Goal: Task Accomplishment & Management: Complete application form

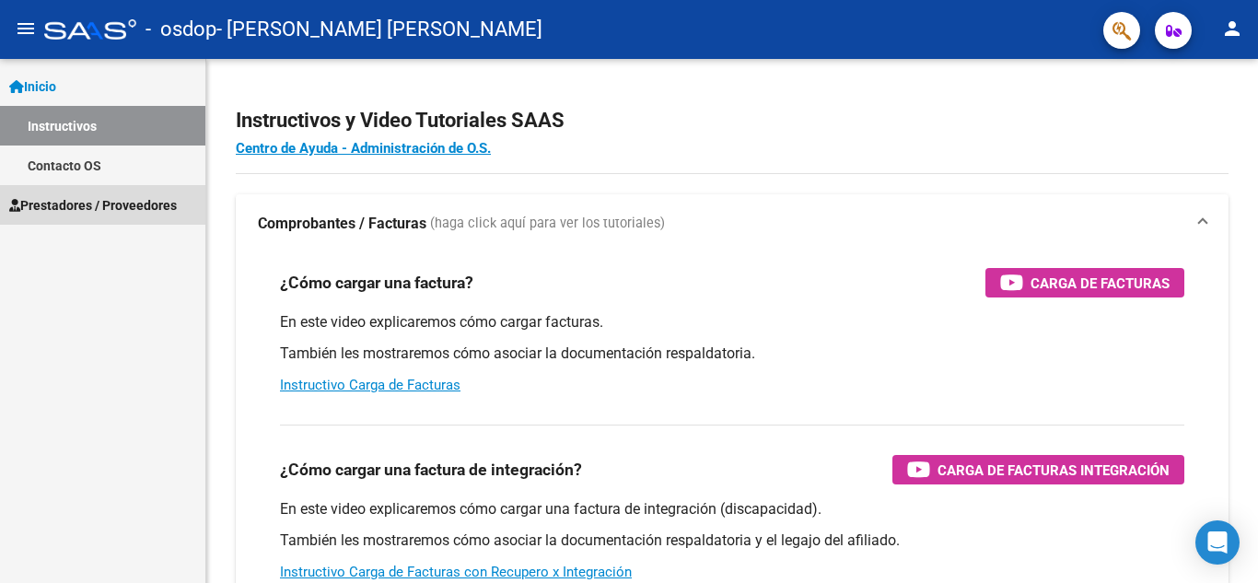
click at [128, 210] on span "Prestadores / Proveedores" at bounding box center [93, 205] width 168 height 20
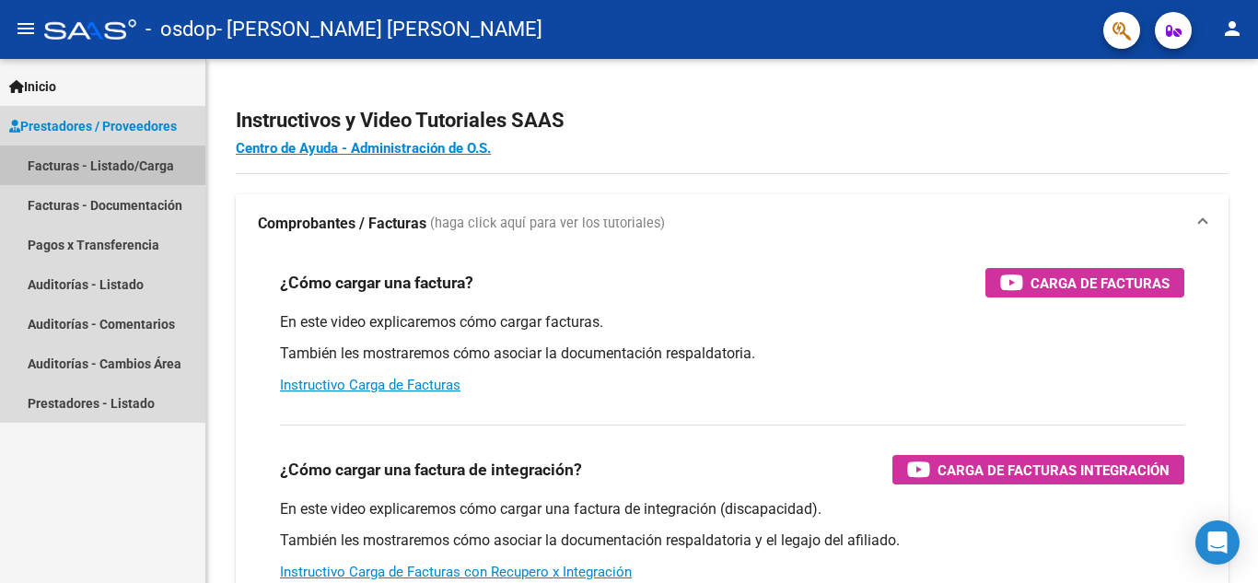
click at [180, 176] on link "Facturas - Listado/Carga" at bounding box center [102, 166] width 205 height 40
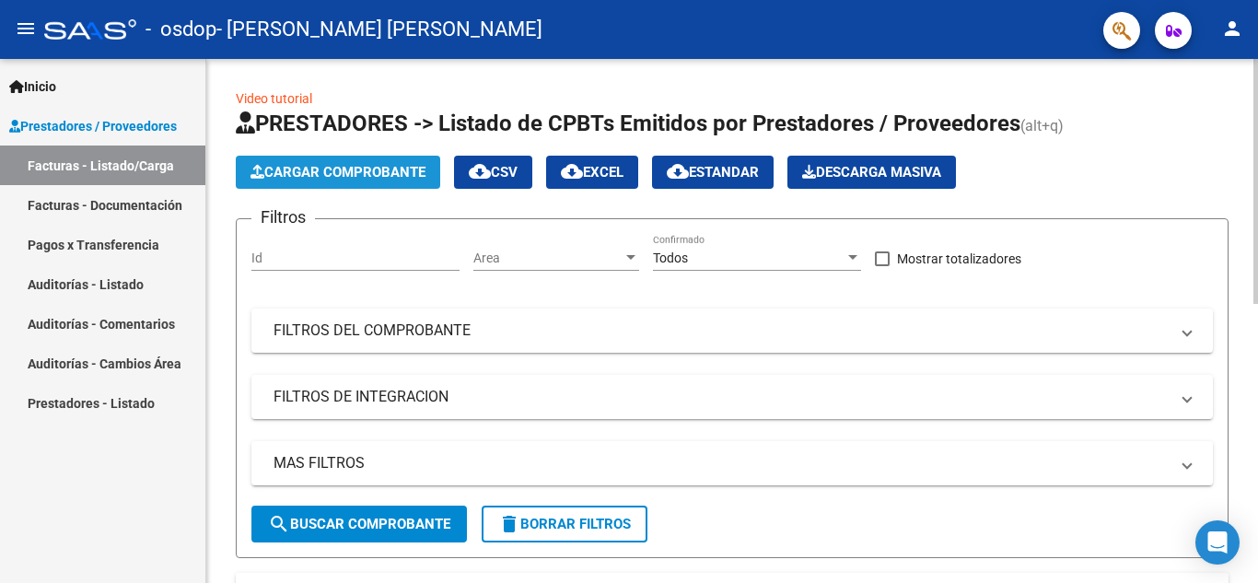
click at [351, 170] on span "Cargar Comprobante" at bounding box center [338, 172] width 175 height 17
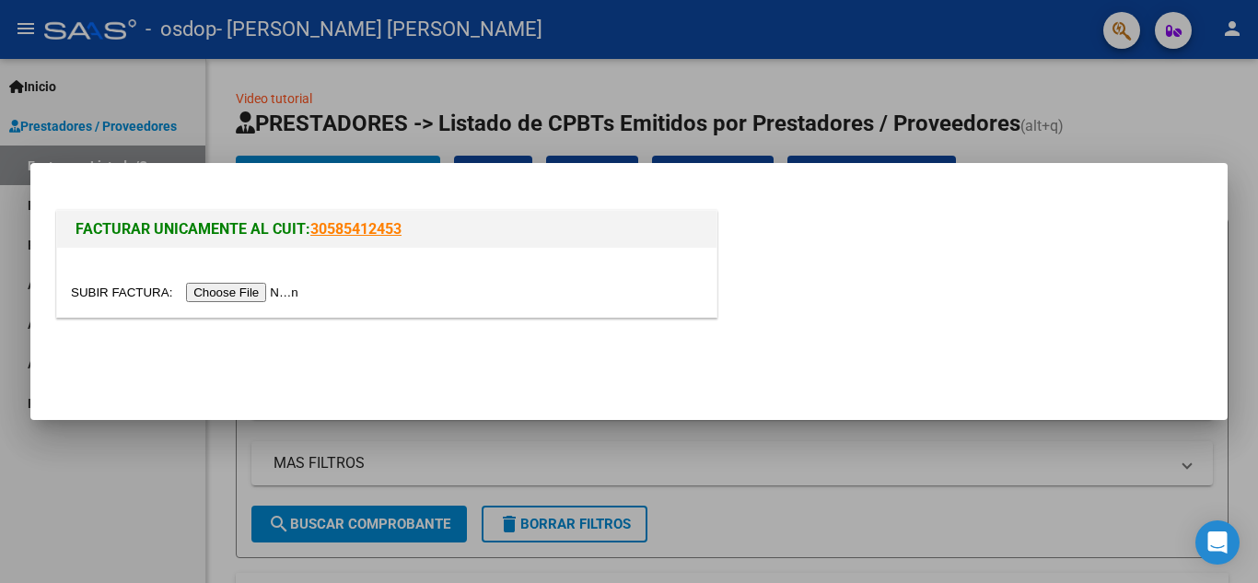
click at [260, 287] on input "file" at bounding box center [187, 292] width 233 height 19
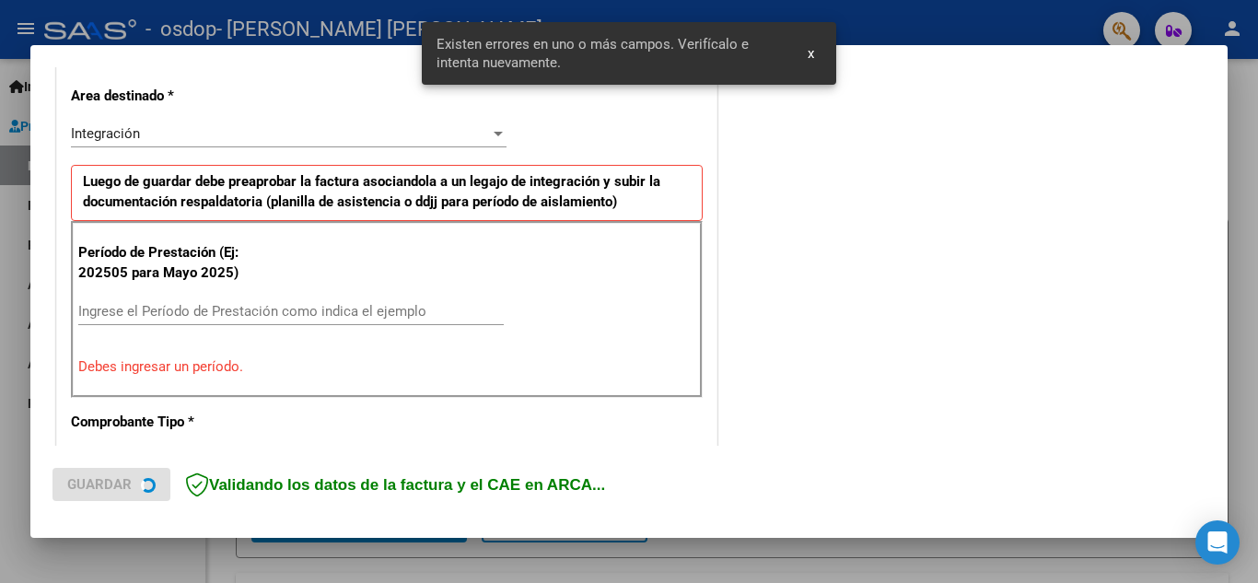
scroll to position [417, 0]
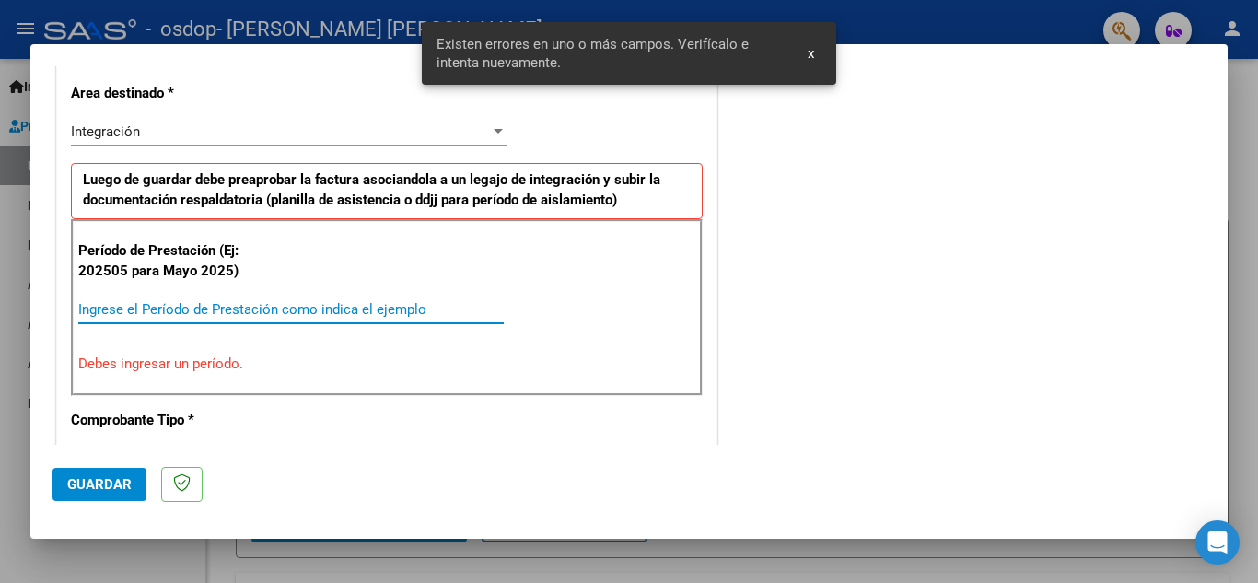
click at [345, 310] on input "Ingrese el Período de Prestación como indica el ejemplo" at bounding box center [291, 309] width 426 height 17
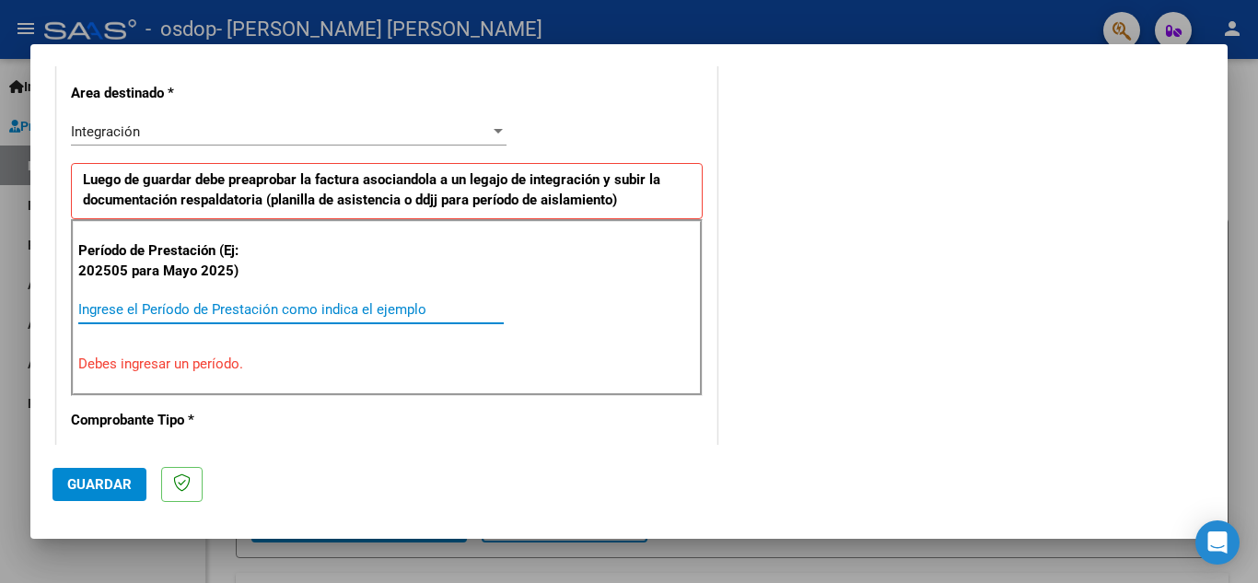
click at [297, 309] on input "Ingrese el Período de Prestación como indica el ejemplo" at bounding box center [291, 309] width 426 height 17
click at [238, 305] on input "Ingrese el Período de Prestación como indica el ejemplo" at bounding box center [291, 309] width 426 height 17
type input "2"
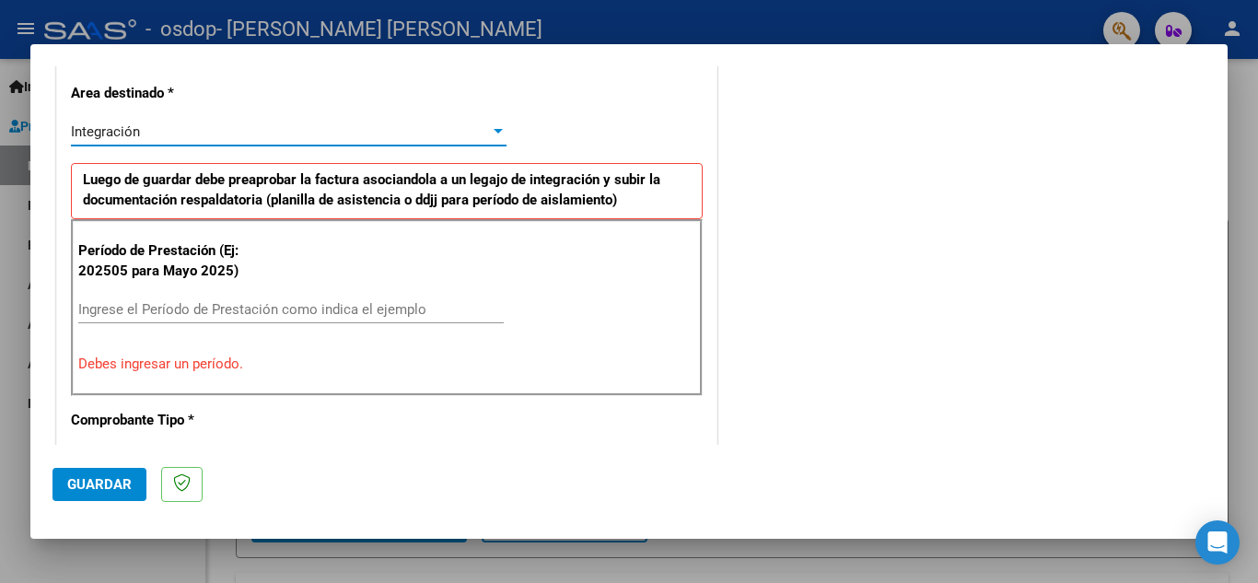
click at [494, 129] on div at bounding box center [498, 131] width 9 height 5
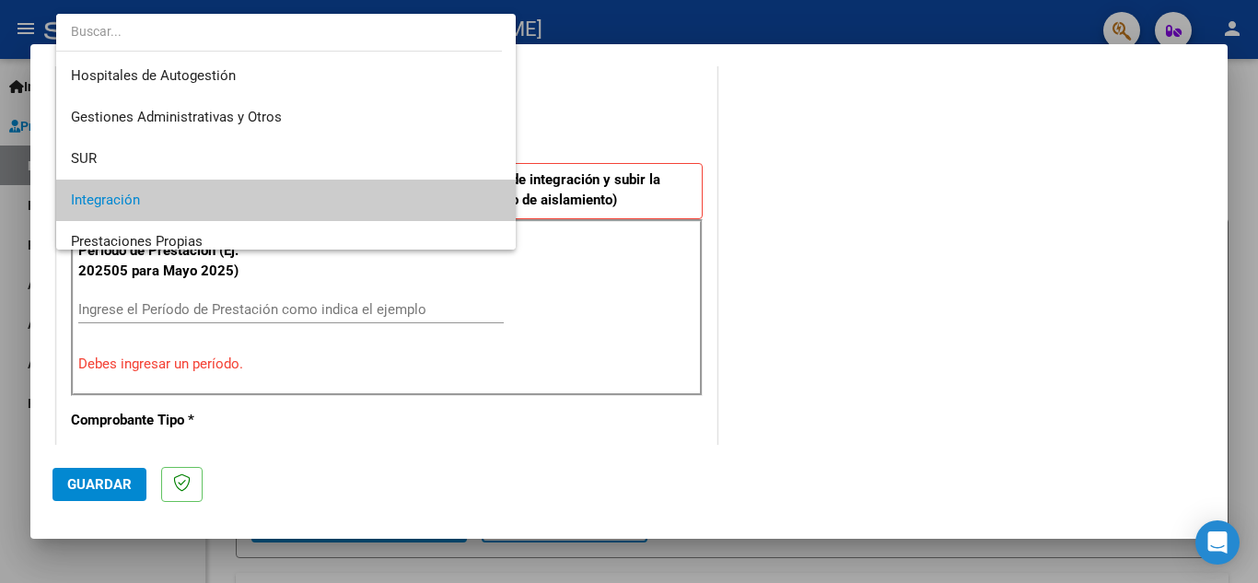
scroll to position [137, 0]
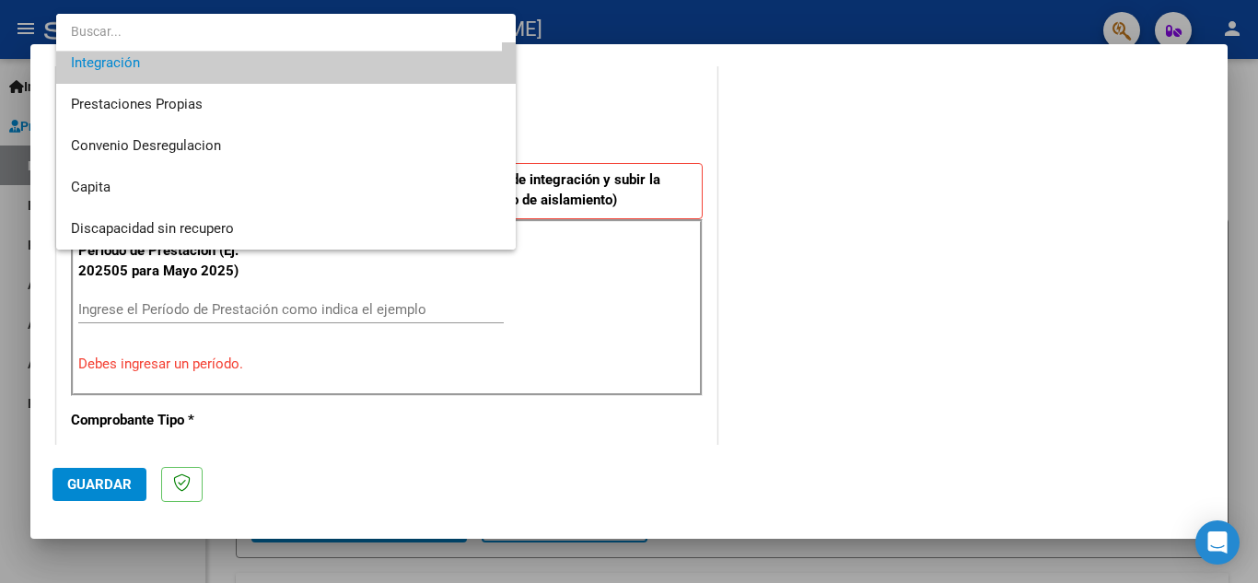
click at [601, 193] on div at bounding box center [629, 291] width 1258 height 583
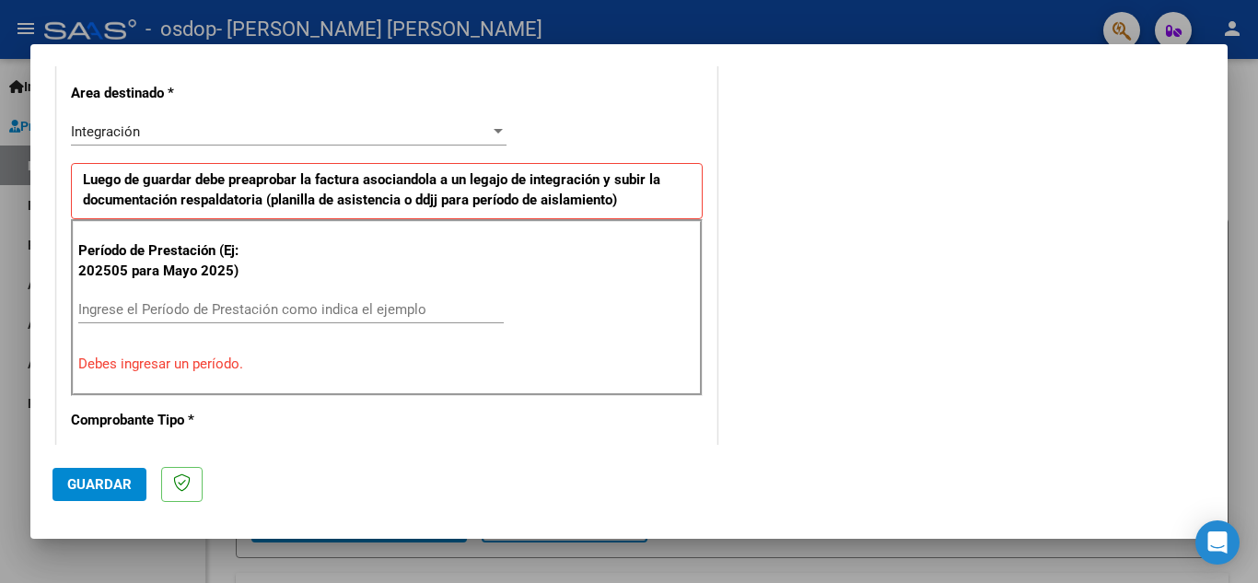
click at [144, 310] on input "Ingrese el Período de Prestación como indica el ejemplo" at bounding box center [291, 309] width 426 height 17
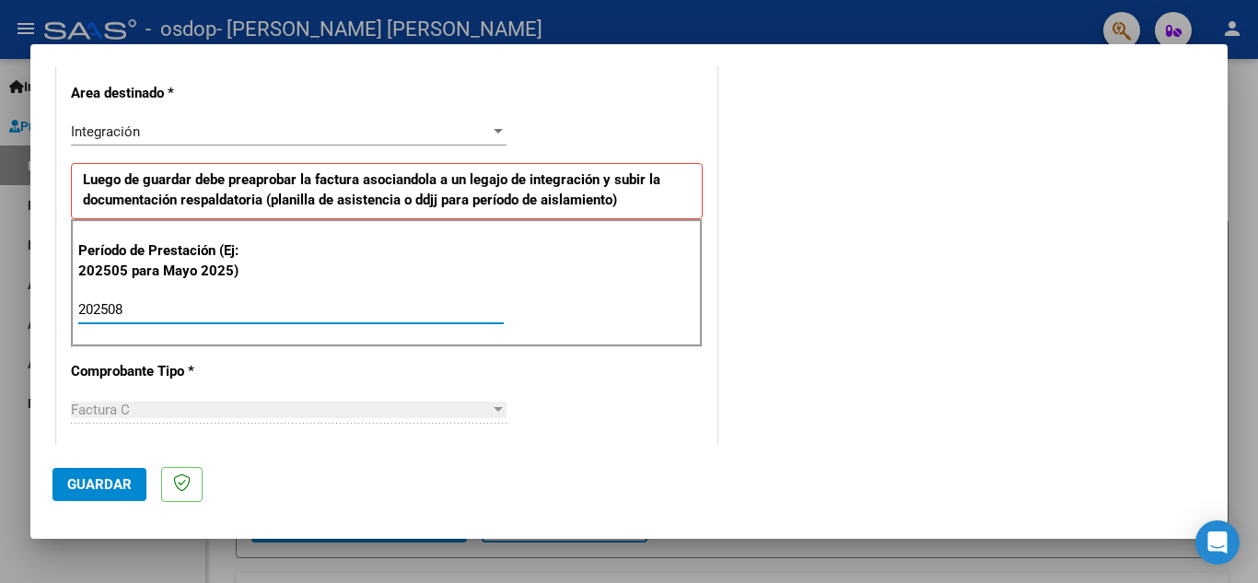
type input "202508"
click at [259, 370] on div "CUIT * 27-40204696-7 Ingresar CUIT ANALISIS PRESTADOR [PERSON_NAME] [PERSON_NAM…" at bounding box center [387, 572] width 660 height 1386
click at [103, 485] on span "Guardar" at bounding box center [99, 484] width 64 height 17
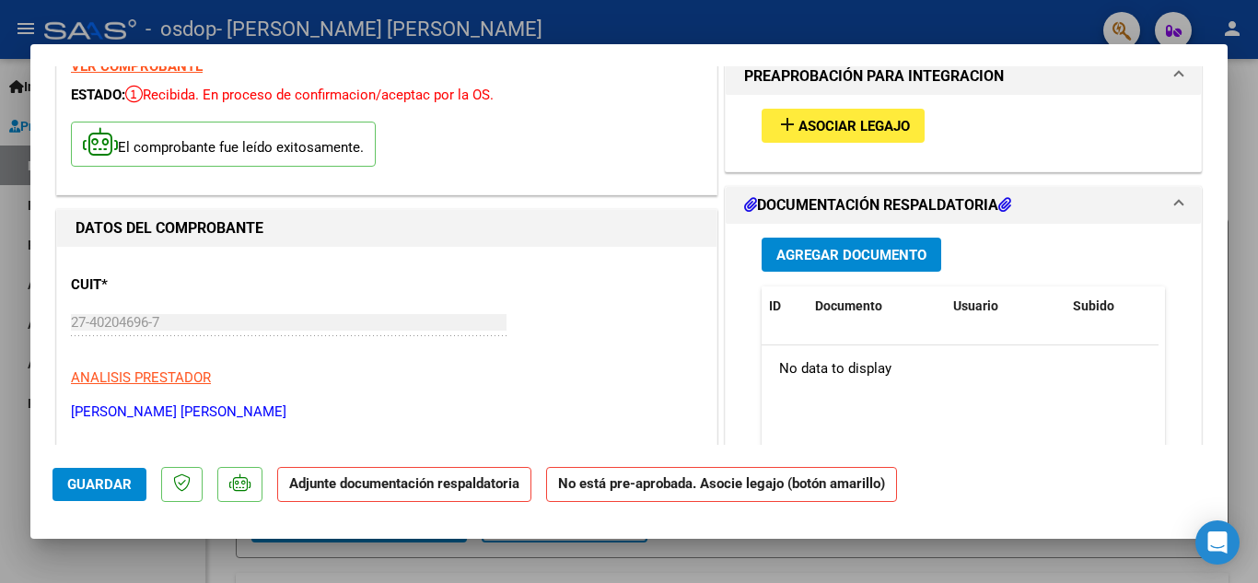
scroll to position [21, 0]
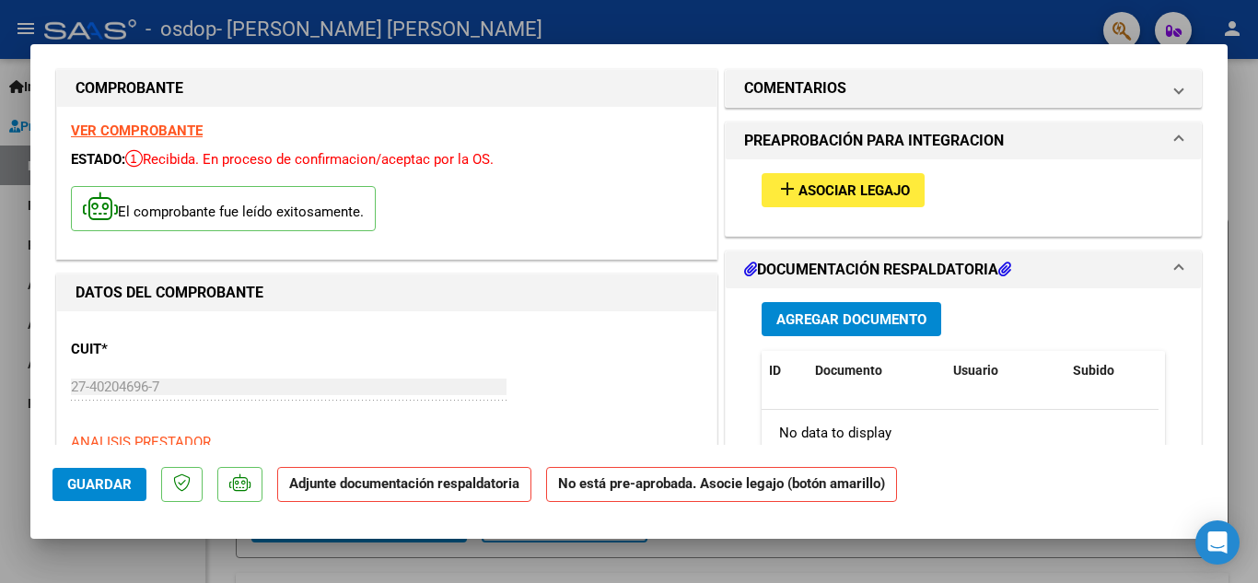
click at [873, 326] on span "Agregar Documento" at bounding box center [852, 319] width 150 height 17
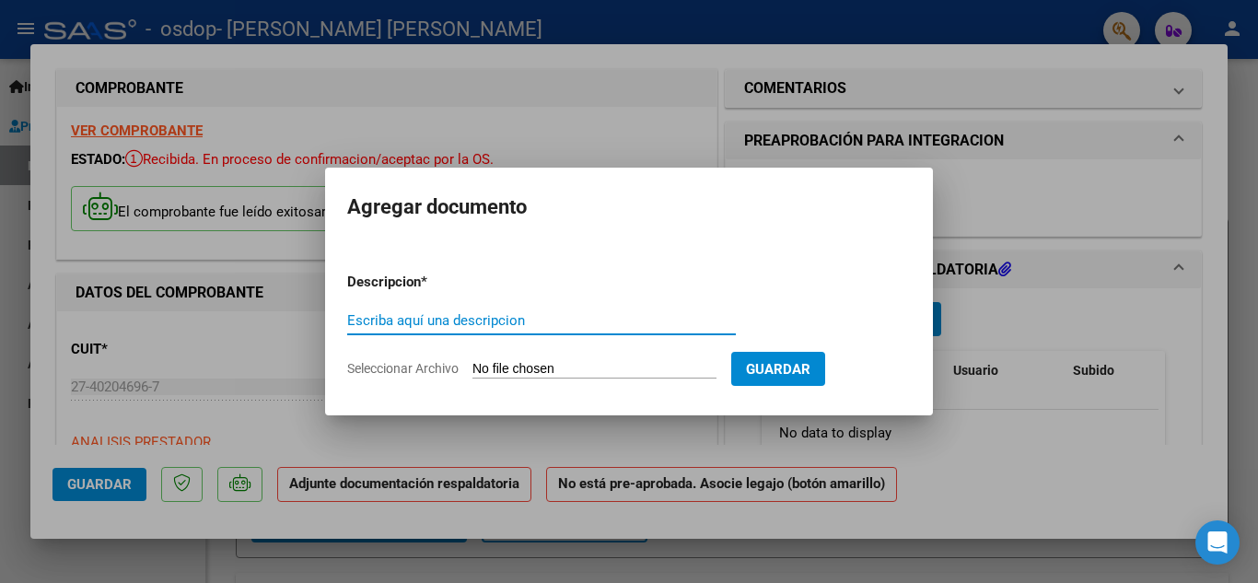
click at [616, 320] on input "Escriba aquí una descripcion" at bounding box center [541, 320] width 389 height 17
type input "Asistencia"
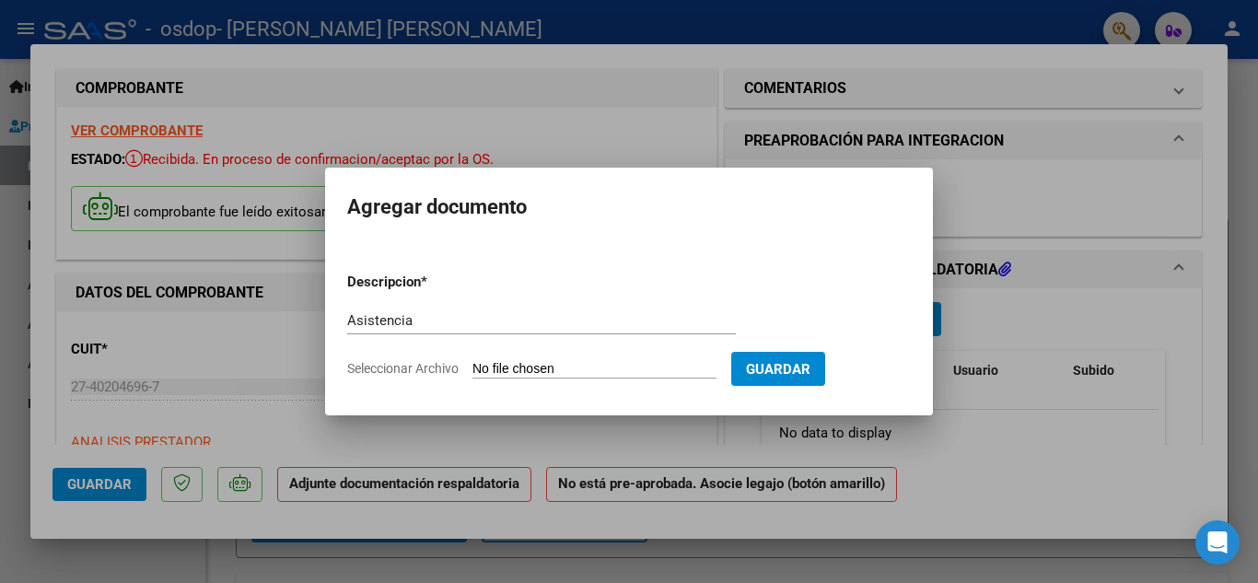
click at [671, 370] on input "Seleccionar Archivo" at bounding box center [595, 370] width 244 height 18
type input "C:\fakepath\Asistencia [DATE] - [PERSON_NAME] .pdf"
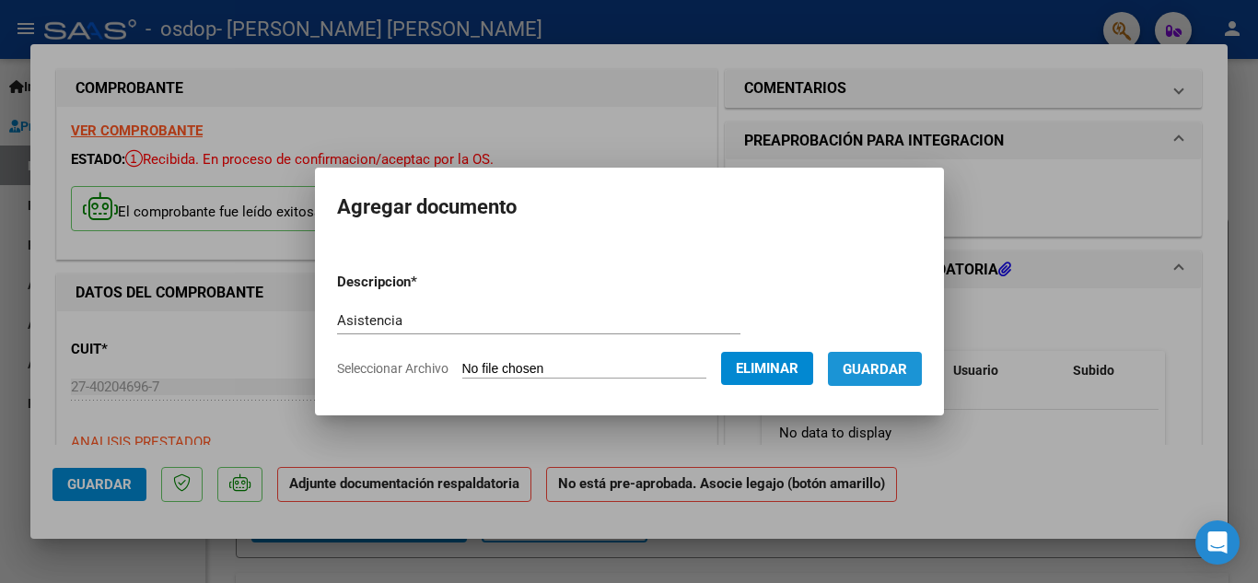
click at [914, 356] on button "Guardar" at bounding box center [875, 369] width 94 height 34
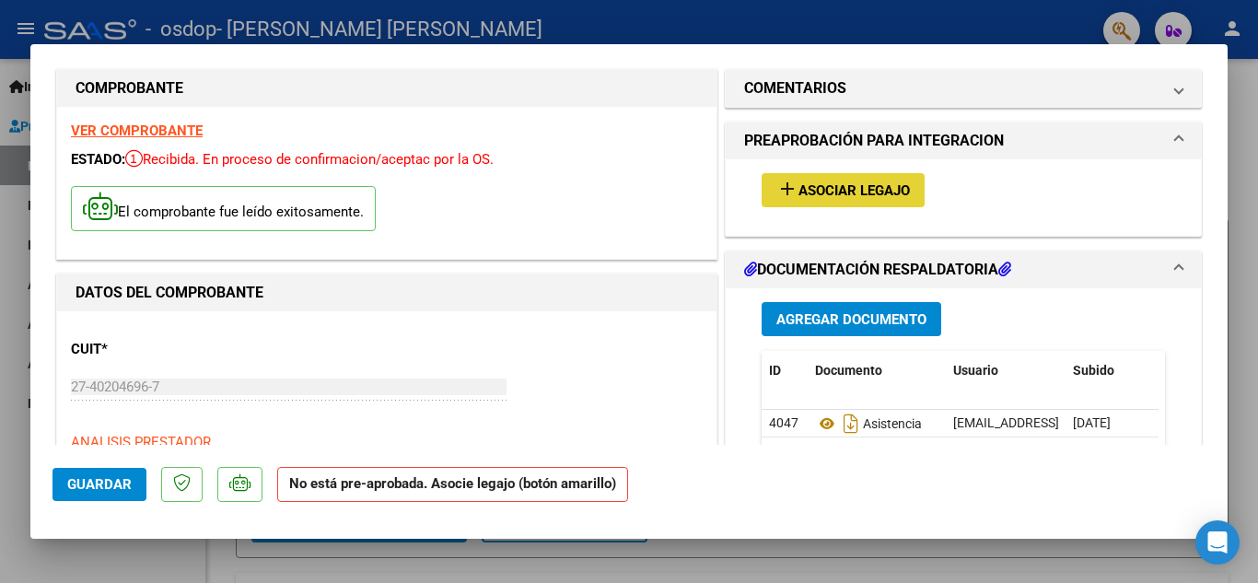
click at [884, 186] on span "Asociar Legajo" at bounding box center [854, 190] width 111 height 17
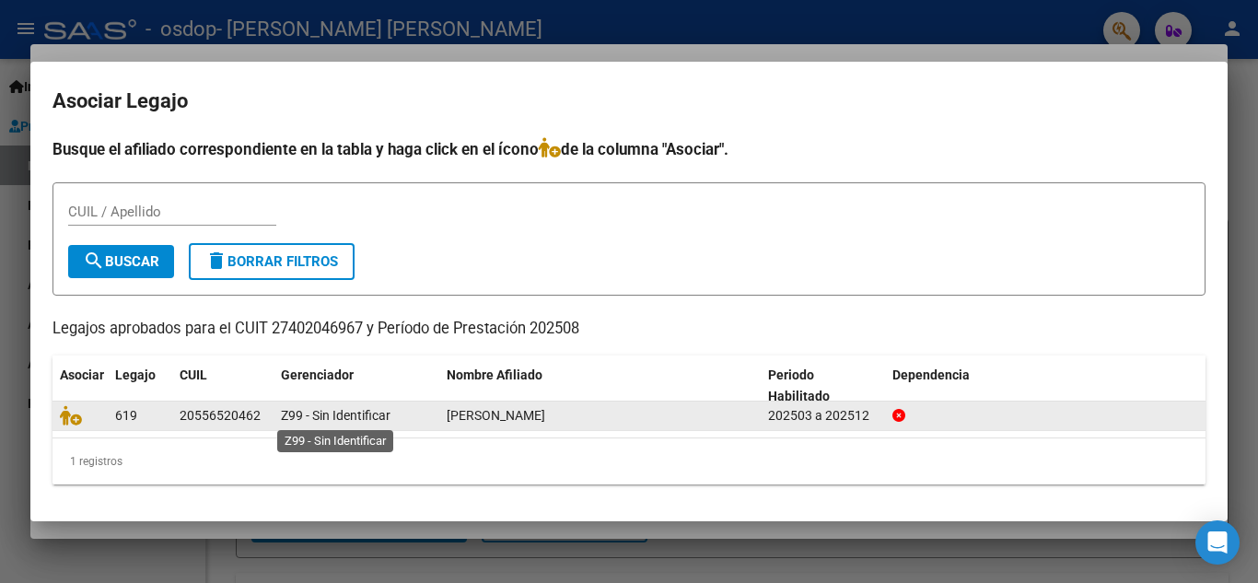
click at [293, 413] on span "Z99 - Sin Identificar" at bounding box center [336, 415] width 110 height 15
click at [108, 409] on datatable-body-cell "619" at bounding box center [140, 416] width 64 height 29
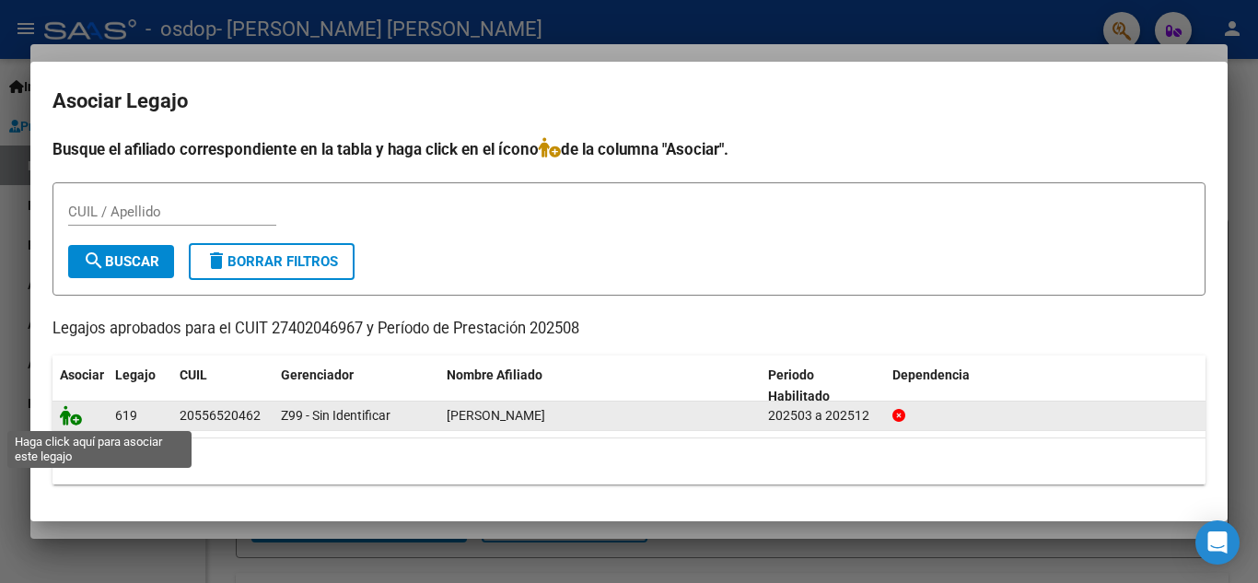
click at [74, 415] on icon at bounding box center [71, 415] width 22 height 20
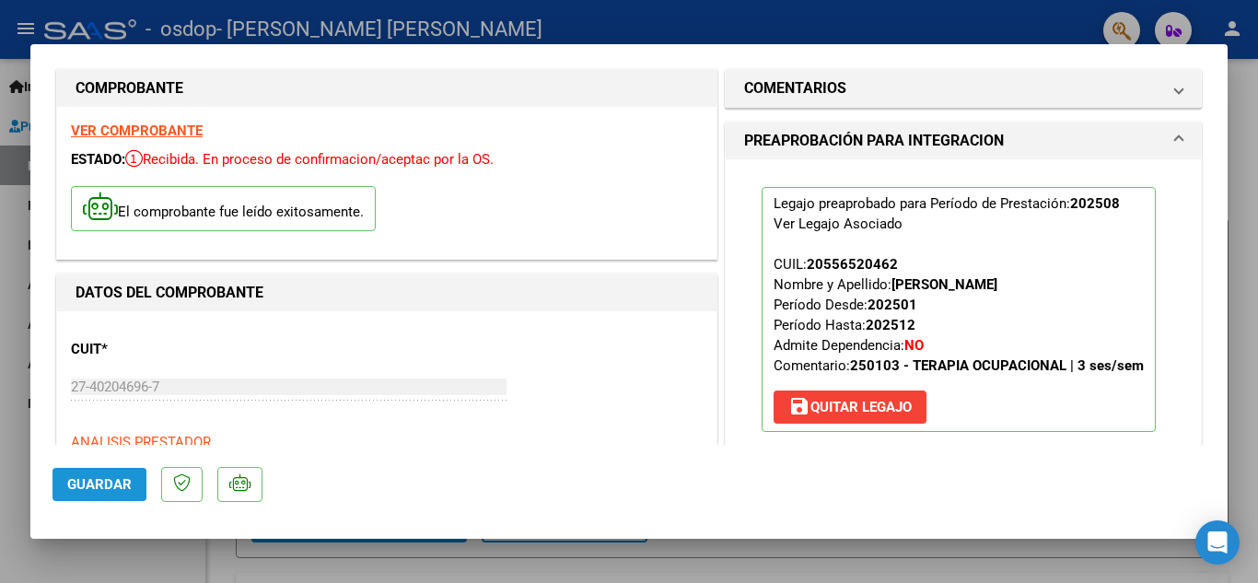
click at [82, 485] on span "Guardar" at bounding box center [99, 484] width 64 height 17
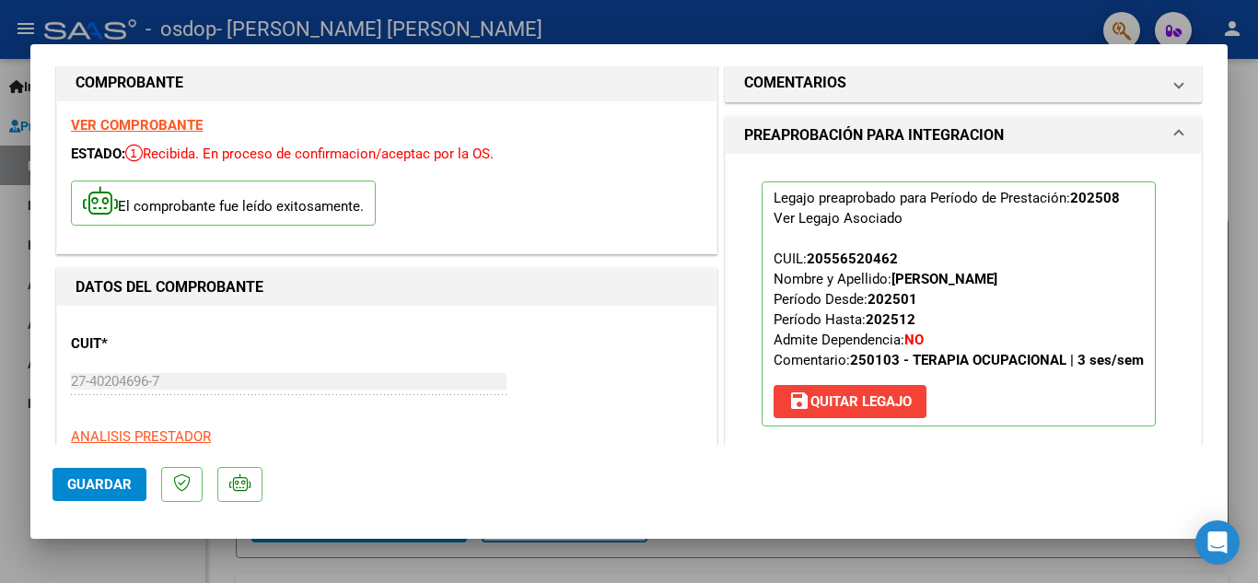
scroll to position [0, 0]
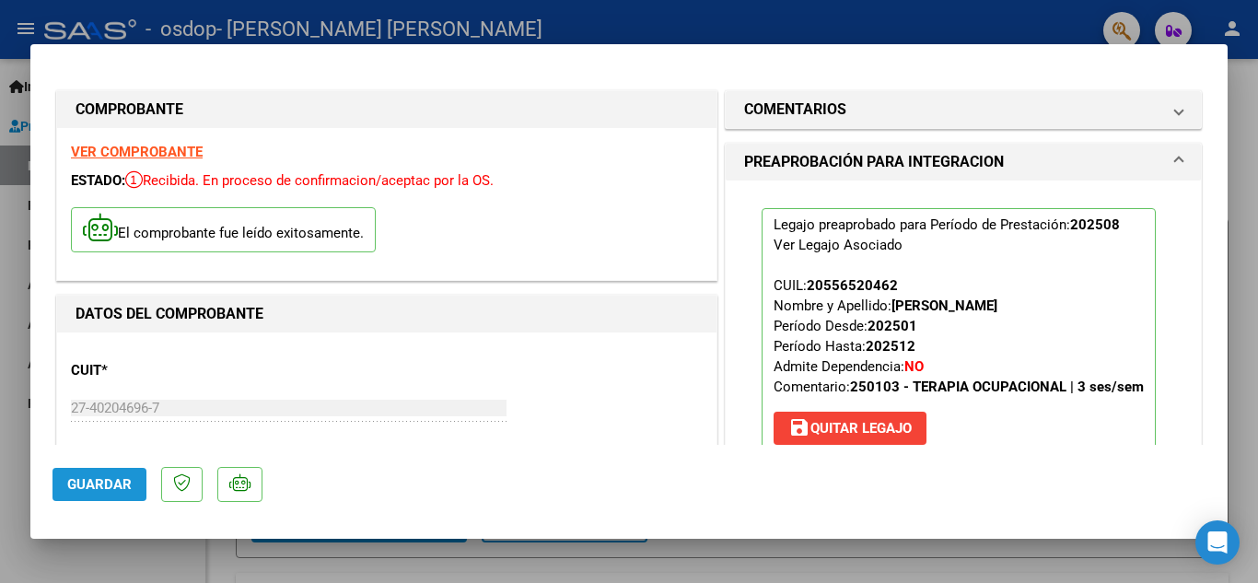
click at [104, 488] on span "Guardar" at bounding box center [99, 484] width 64 height 17
click at [175, 543] on div at bounding box center [629, 291] width 1258 height 583
type input "$ 0,00"
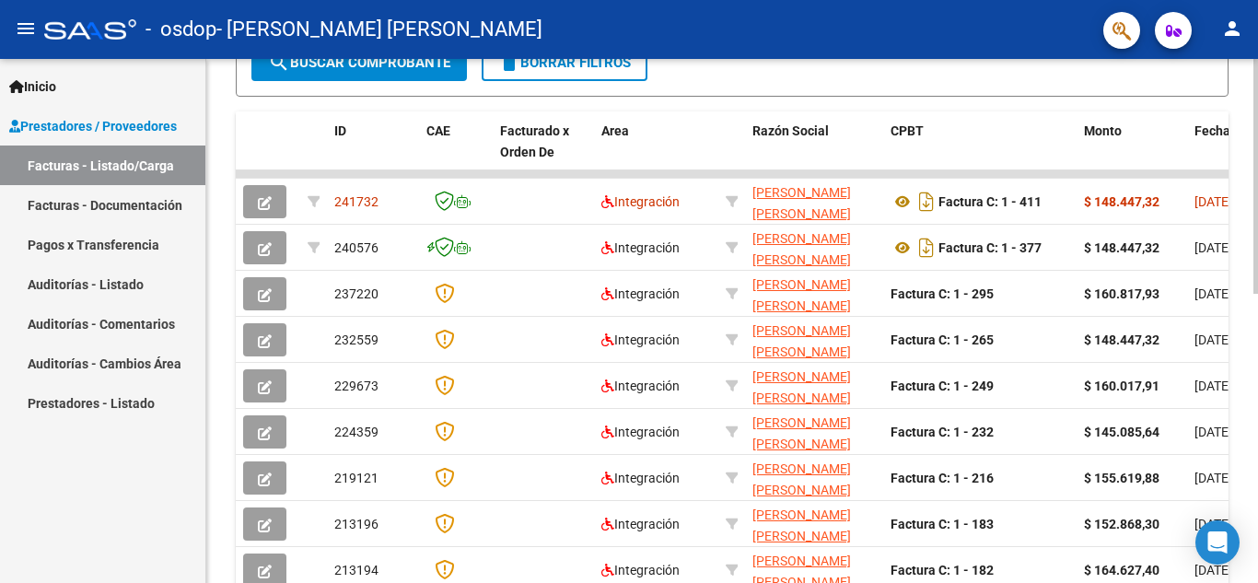
scroll to position [458, 0]
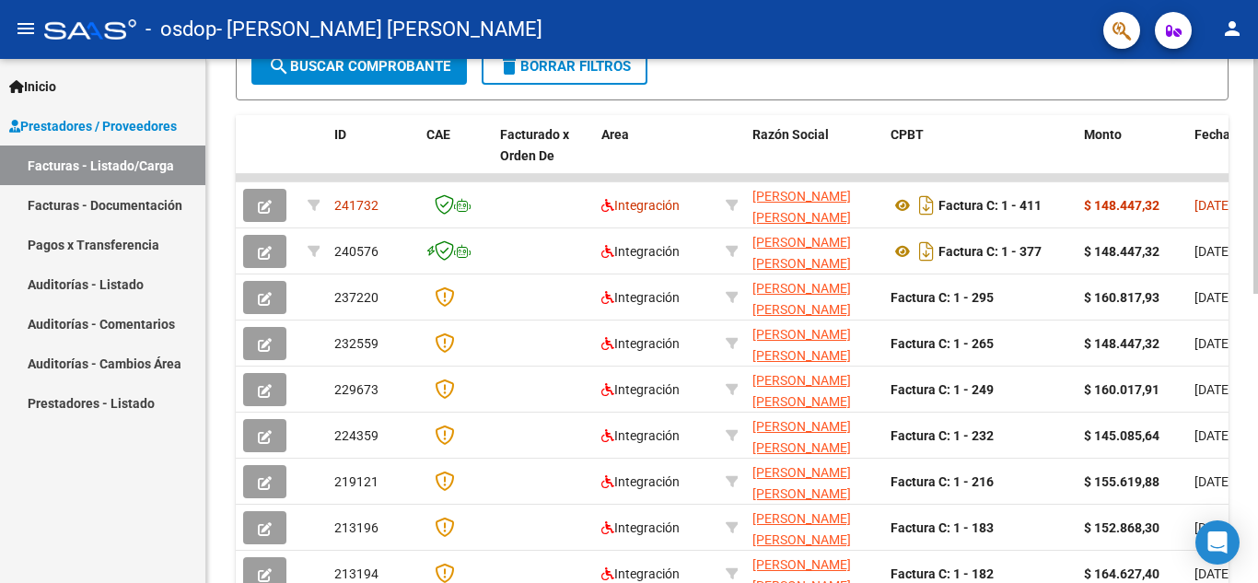
click at [1255, 362] on div at bounding box center [1256, 386] width 5 height 235
drag, startPoint x: 1199, startPoint y: 245, endPoint x: 1234, endPoint y: 236, distance: 36.2
click at [1234, 236] on div "Video tutorial PRESTADORES -> Listado de CPBTs Emitidos por Prestadores / Prove…" at bounding box center [732, 177] width 1052 height 1153
click at [1257, 485] on div at bounding box center [1256, 386] width 5 height 235
drag, startPoint x: 913, startPoint y: 172, endPoint x: 681, endPoint y: 181, distance: 232.3
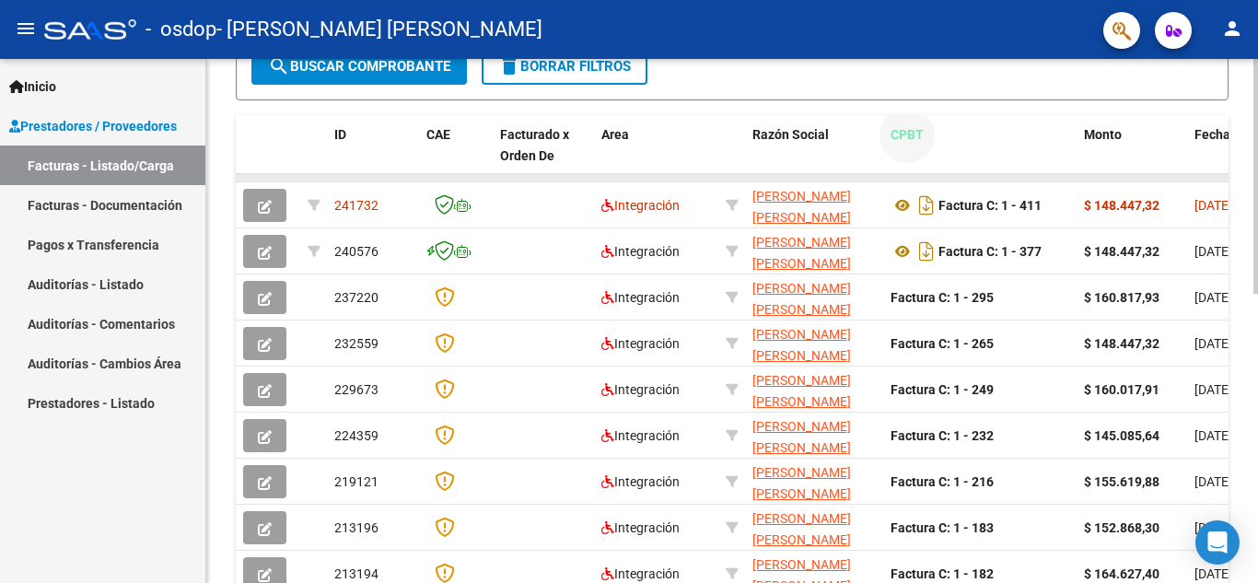
click at [681, 181] on div "ID CAE Facturado x Orden De Area Razón Social CPBT Monto Fecha Cpbt Días desde …" at bounding box center [732, 405] width 993 height 580
drag, startPoint x: 1222, startPoint y: 183, endPoint x: 1252, endPoint y: 253, distance: 76.0
click at [1257, 265] on div "Video tutorial PRESTADORES -> Listado de CPBTs Emitidos por Prestadores / Prove…" at bounding box center [734, 177] width 1057 height 1153
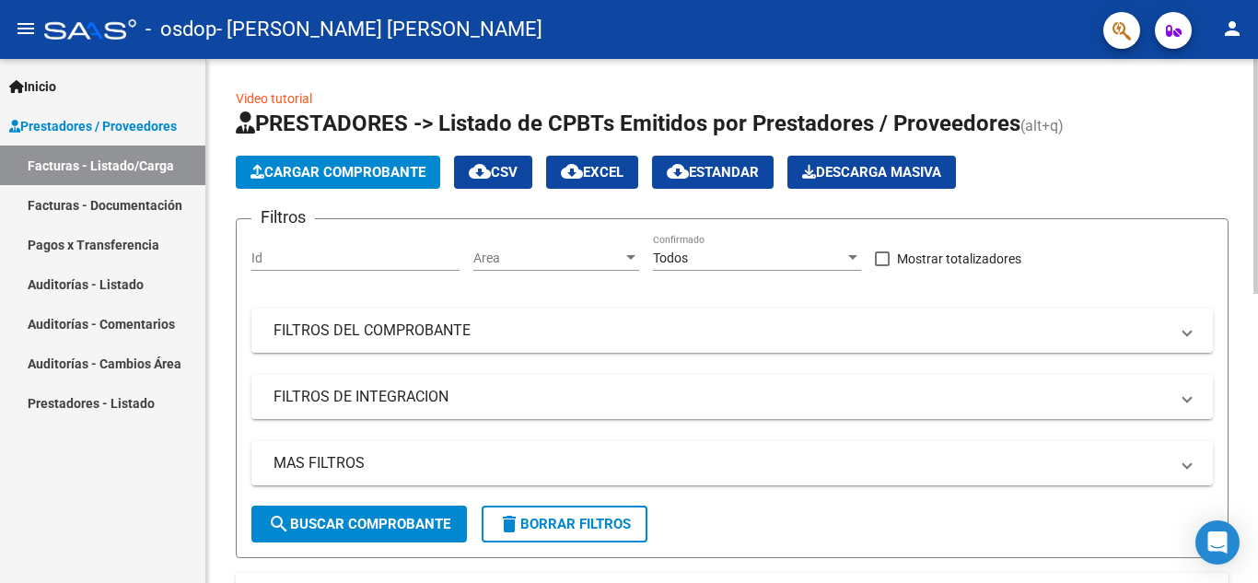
click at [1254, 238] on div at bounding box center [1256, 321] width 5 height 524
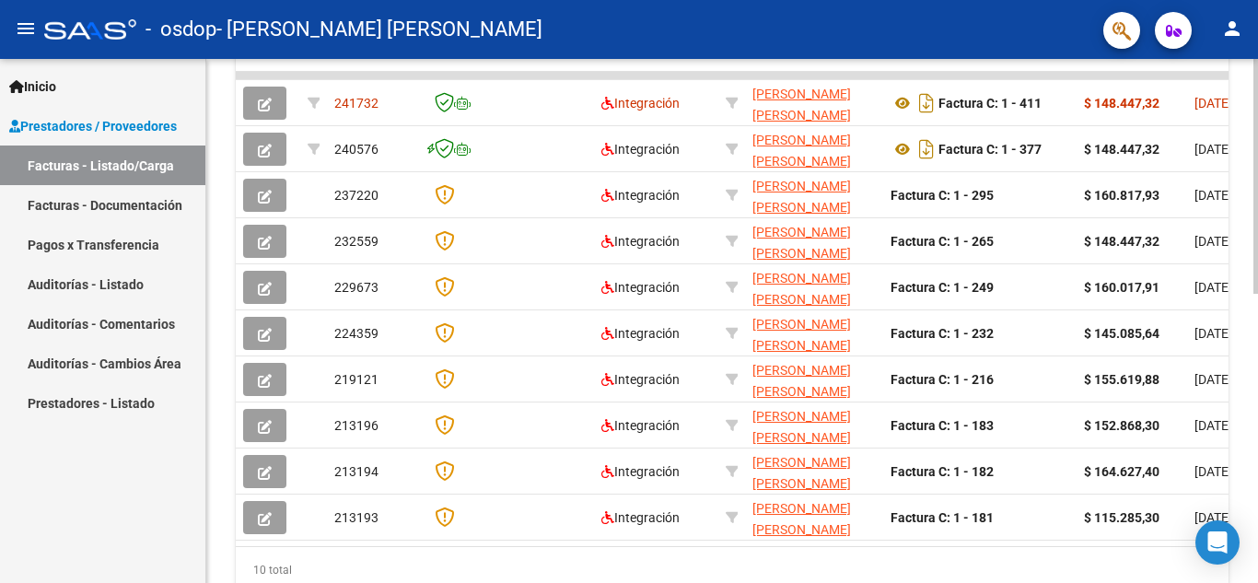
scroll to position [644, 0]
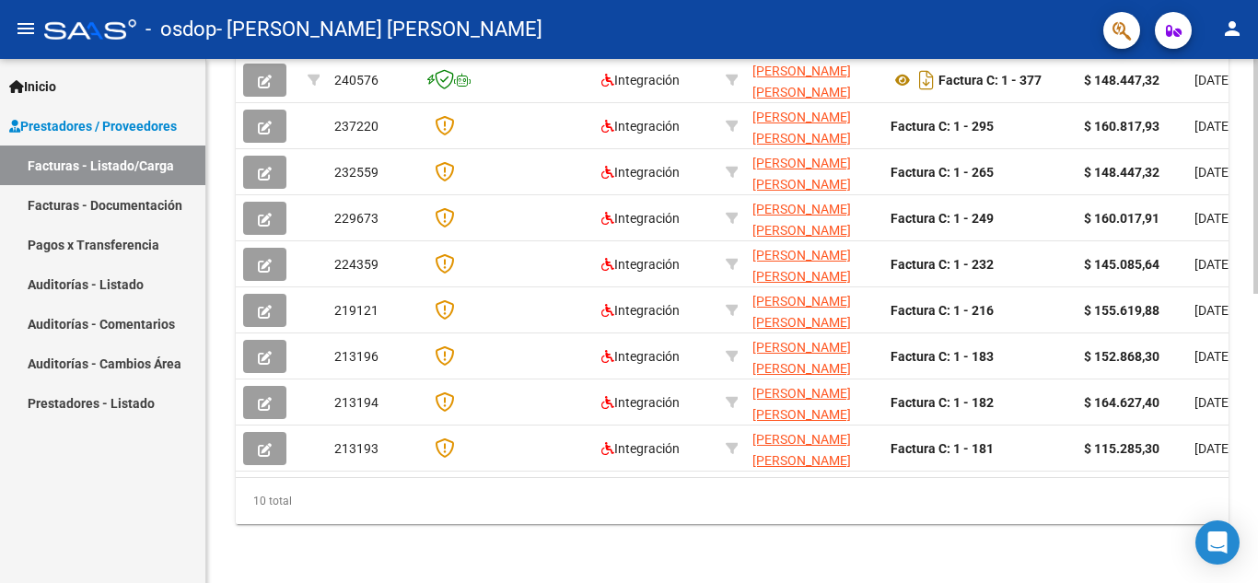
click at [1244, 558] on div "Video tutorial PRESTADORES -> Listado de CPBTs Emitidos por Prestadores / Prove…" at bounding box center [734, 6] width 1057 height 1153
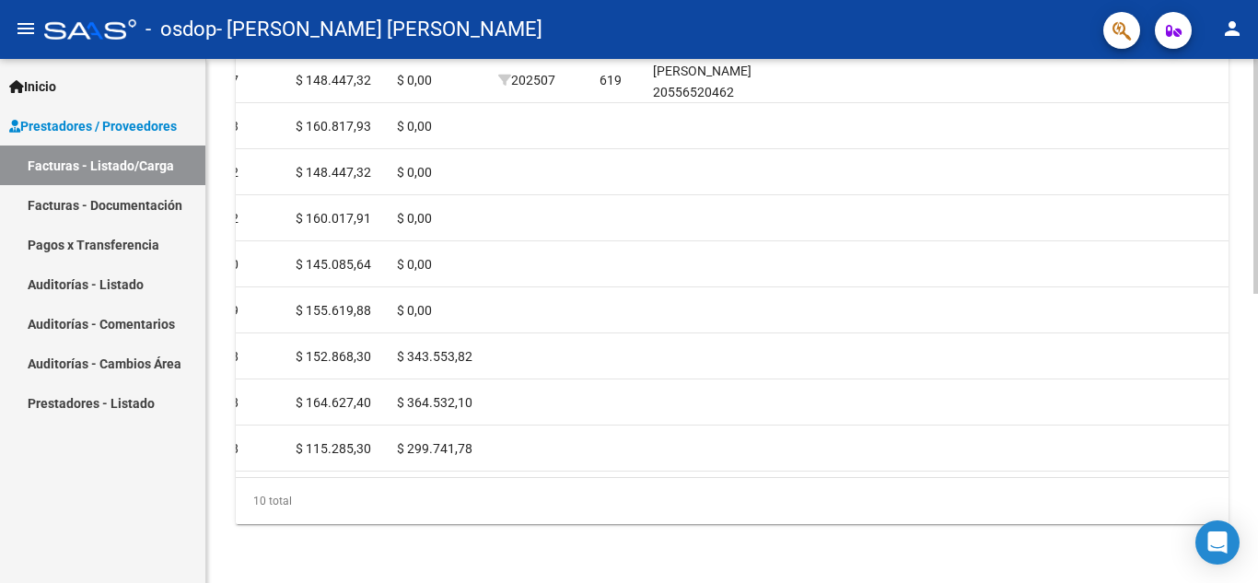
scroll to position [0, 2034]
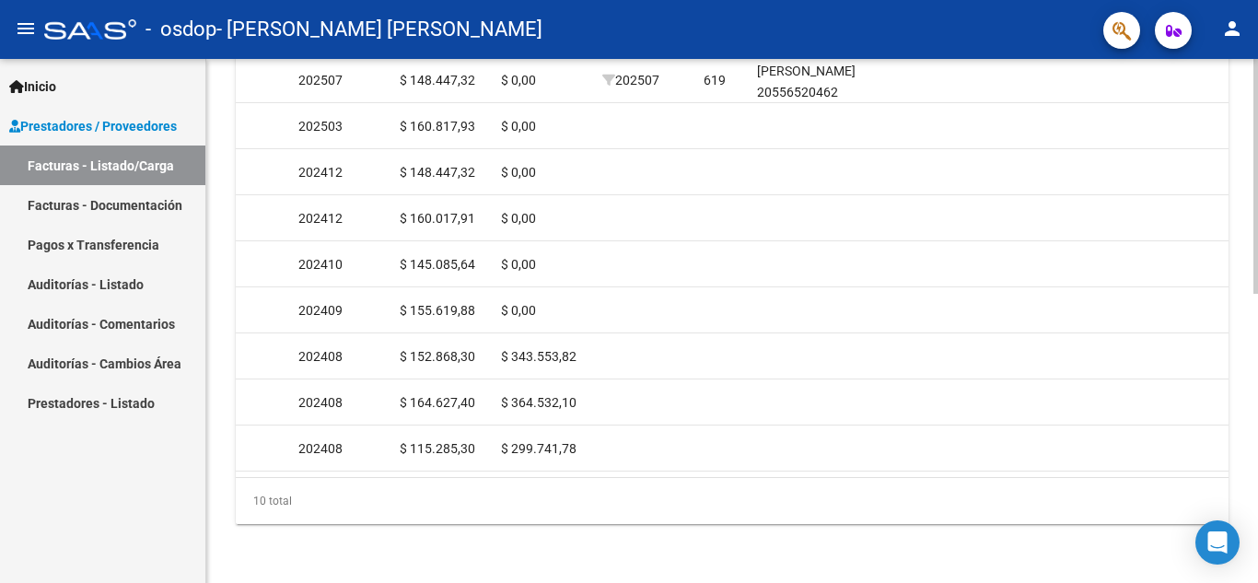
click at [1238, 422] on div "Video tutorial PRESTADORES -> Listado de CPBTs Emitidos por Prestadores / Prove…" at bounding box center [732, 6] width 1052 height 1153
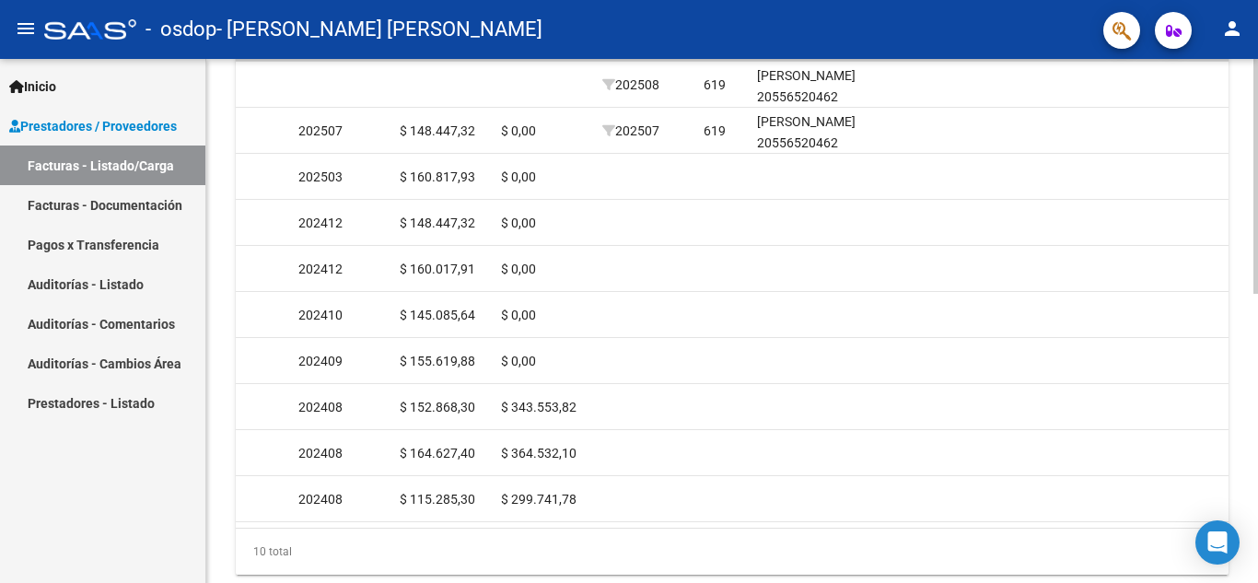
scroll to position [592, 0]
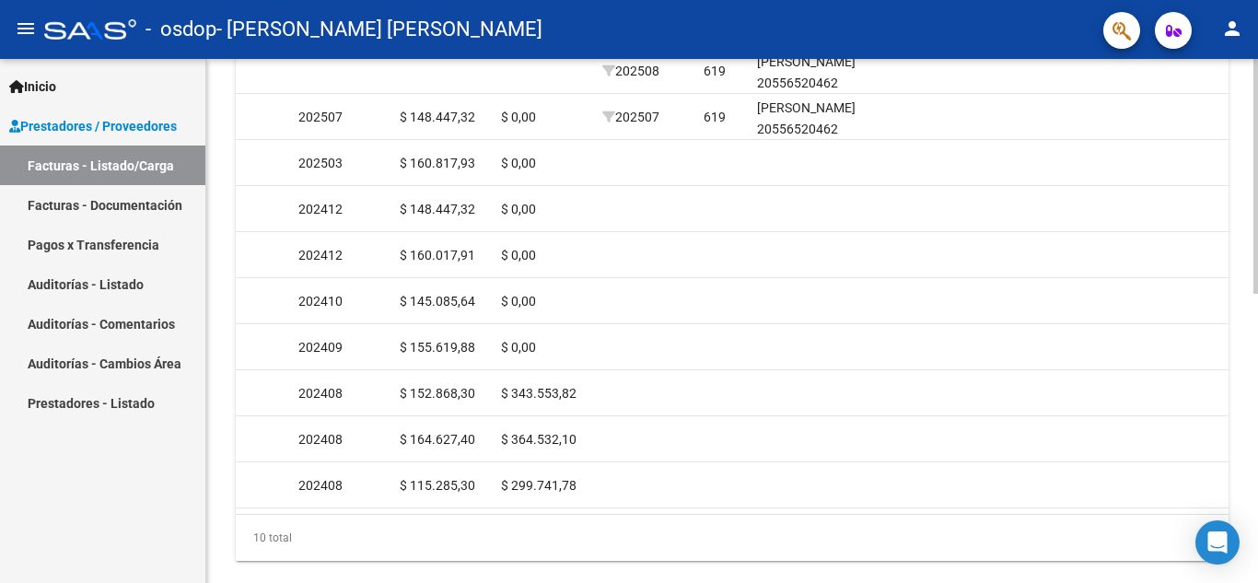
click at [1250, 334] on div "Video tutorial PRESTADORES -> Listado de CPBTs Emitidos por Prestadores / Prove…" at bounding box center [734, 43] width 1057 height 1153
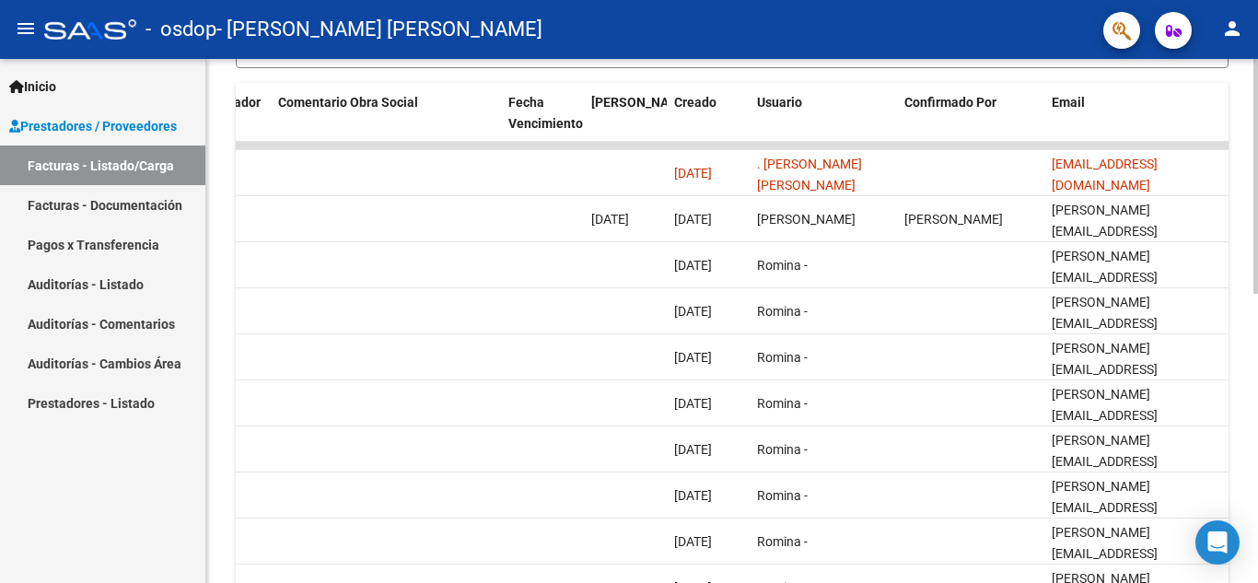
scroll to position [492, 0]
click at [1257, 341] on div at bounding box center [1256, 402] width 5 height 235
click at [1243, 269] on div "Video tutorial PRESTADORES -> Listado de CPBTs Emitidos por Prestadores / Prove…" at bounding box center [732, 143] width 1052 height 1153
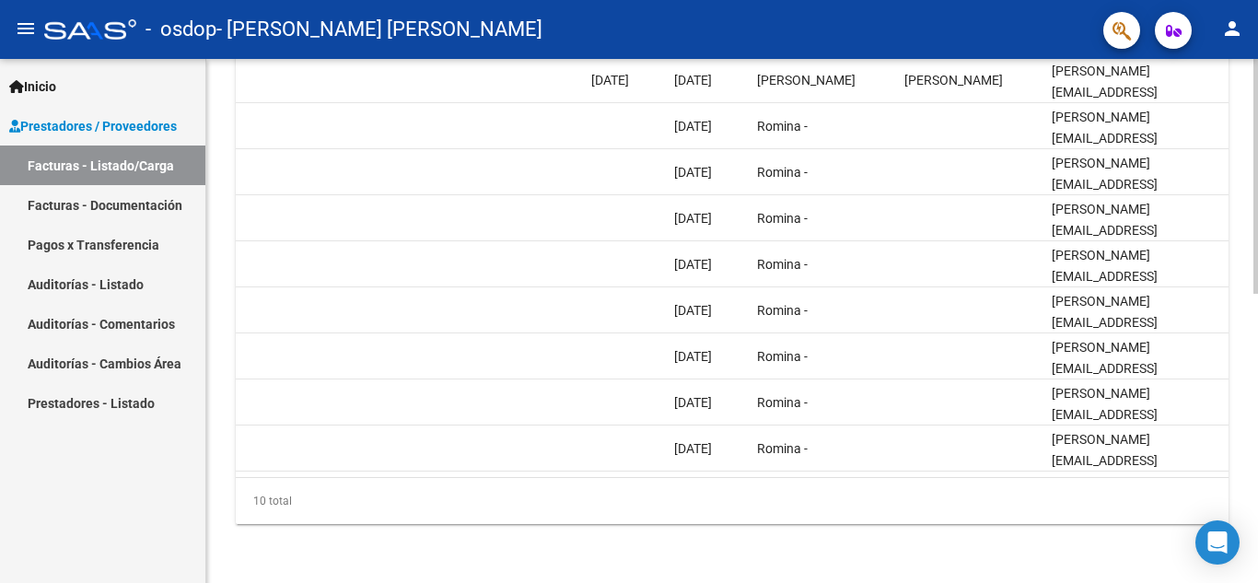
scroll to position [644, 0]
click at [1255, 410] on div at bounding box center [1256, 465] width 5 height 235
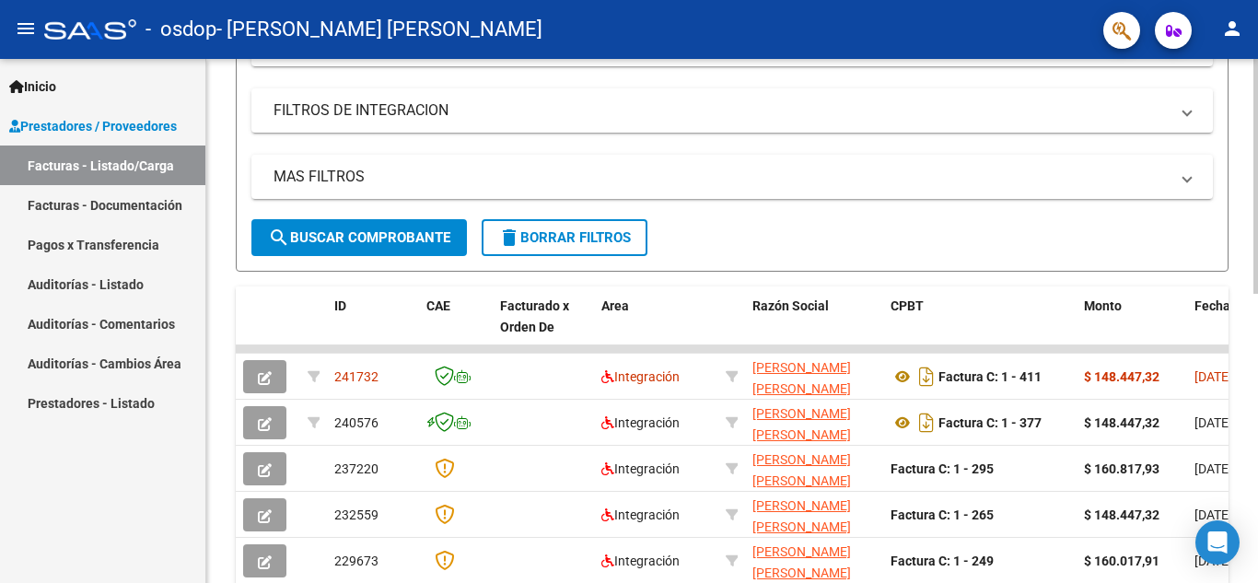
scroll to position [326, 0]
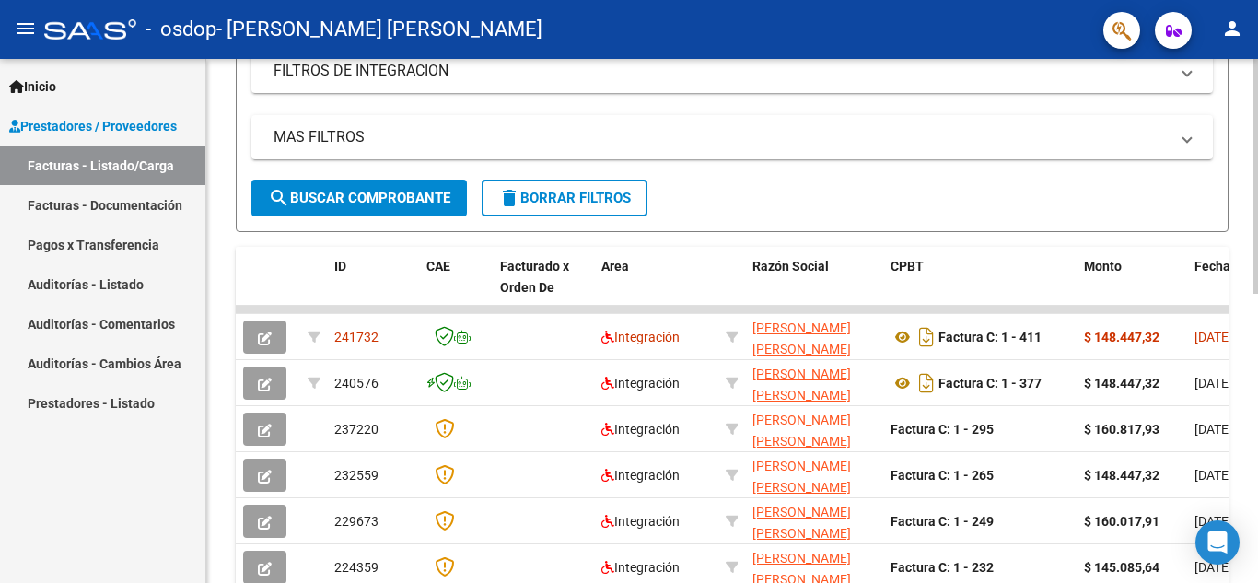
click at [1257, 293] on div at bounding box center [1256, 326] width 5 height 235
